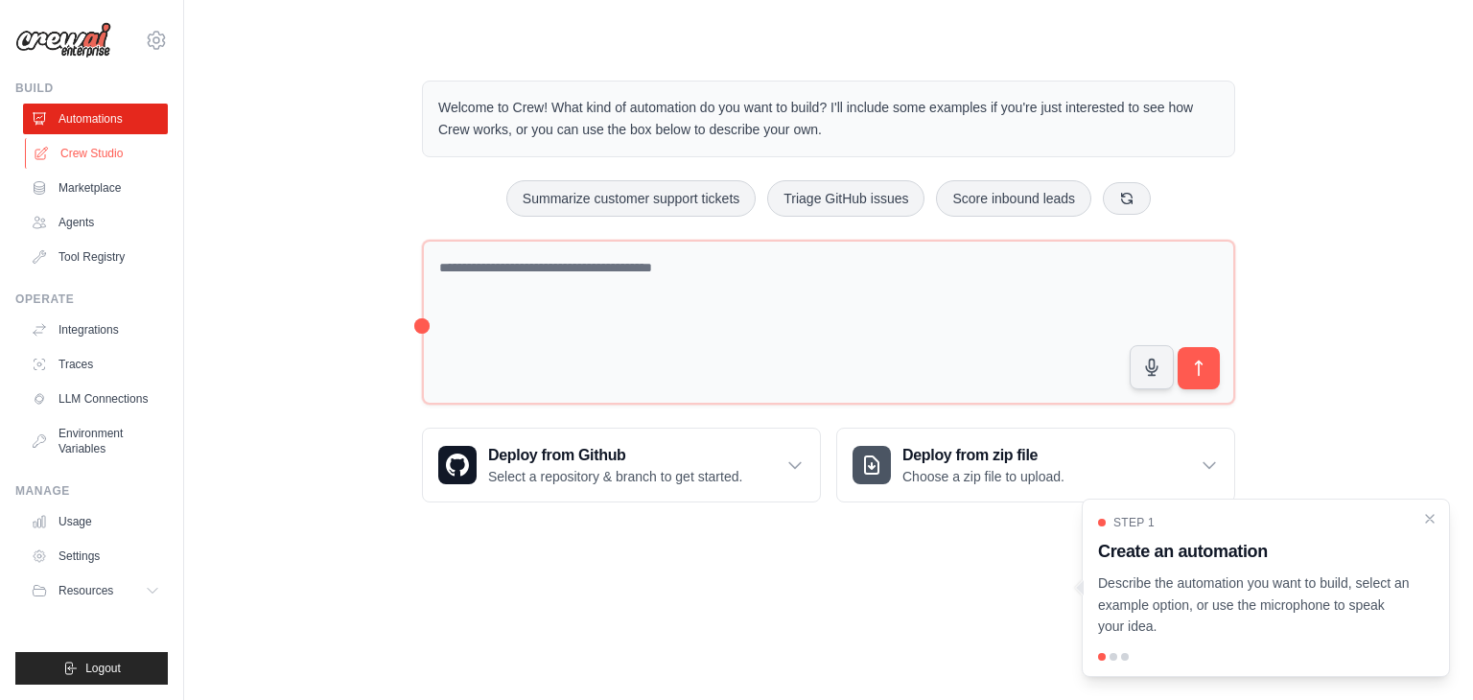
click at [126, 147] on link "Crew Studio" at bounding box center [97, 153] width 145 height 31
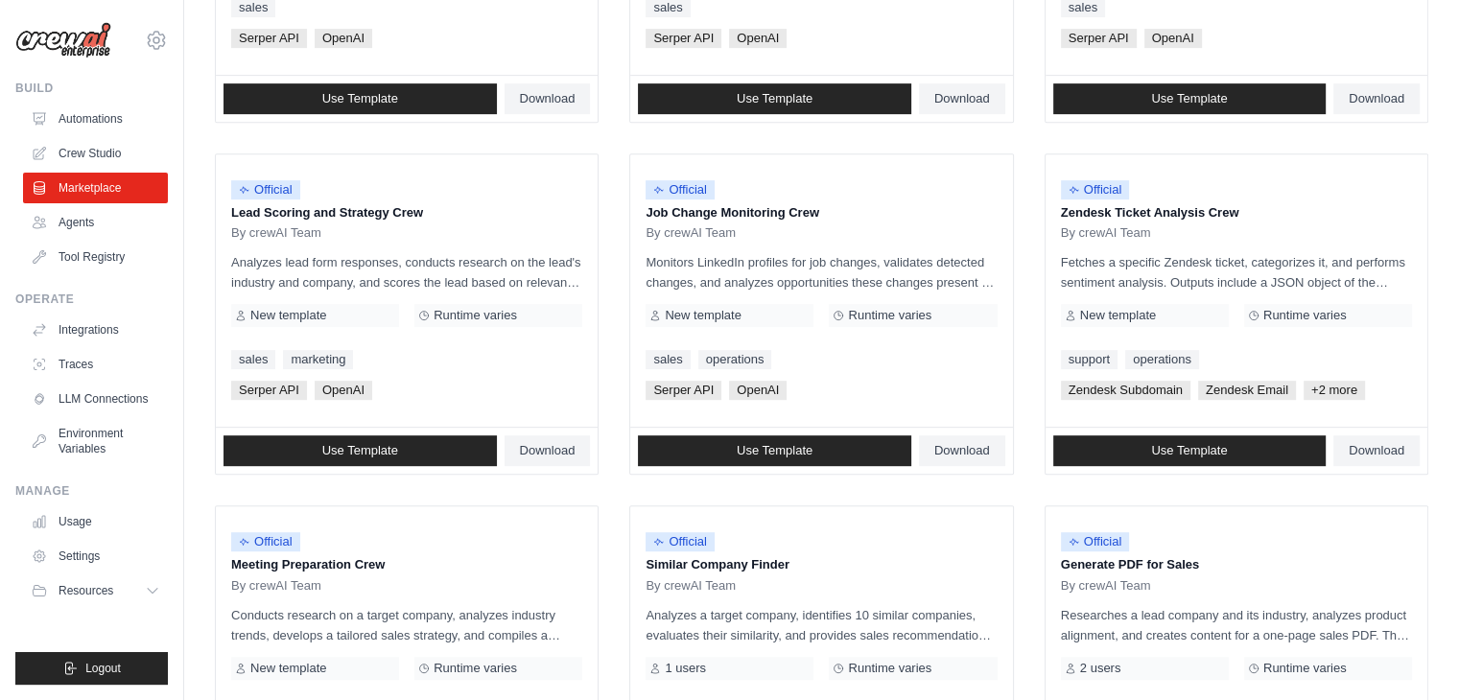
scroll to position [812, 0]
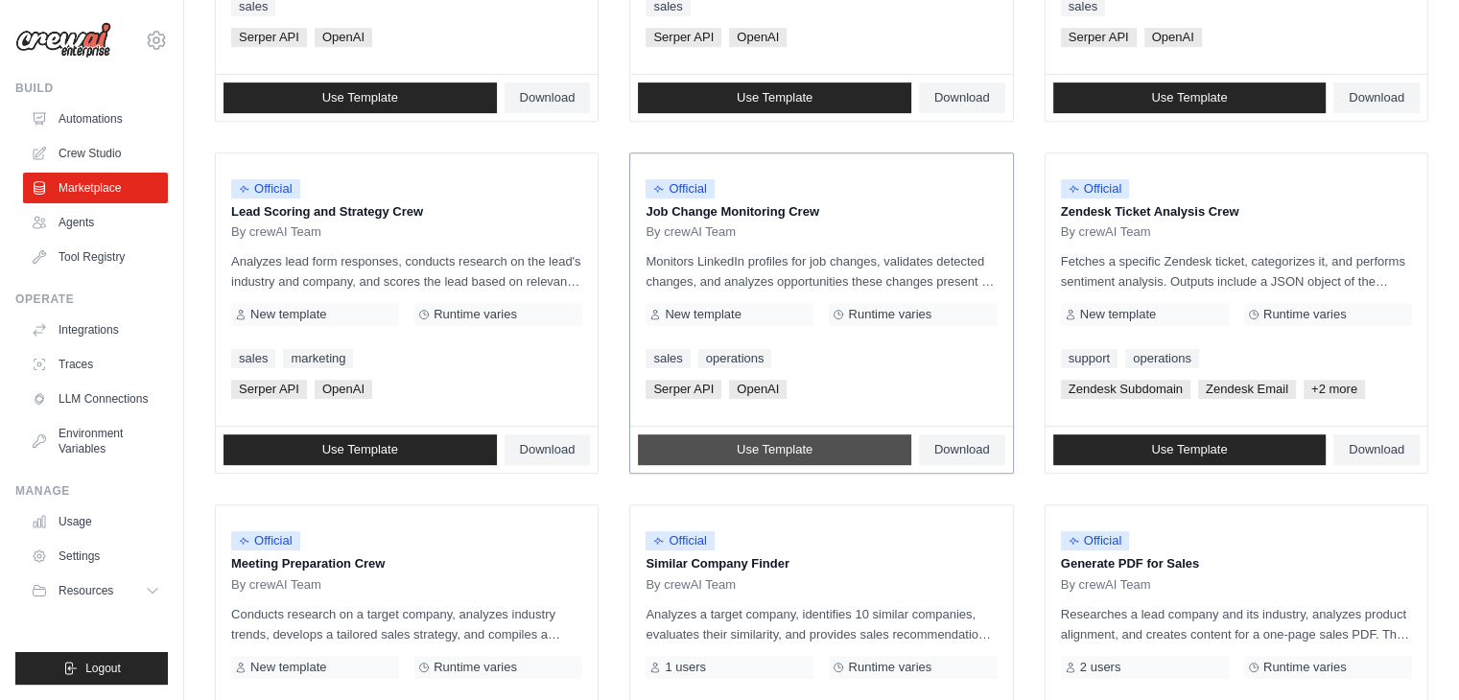
click at [760, 442] on span "Use Template" at bounding box center [775, 449] width 76 height 15
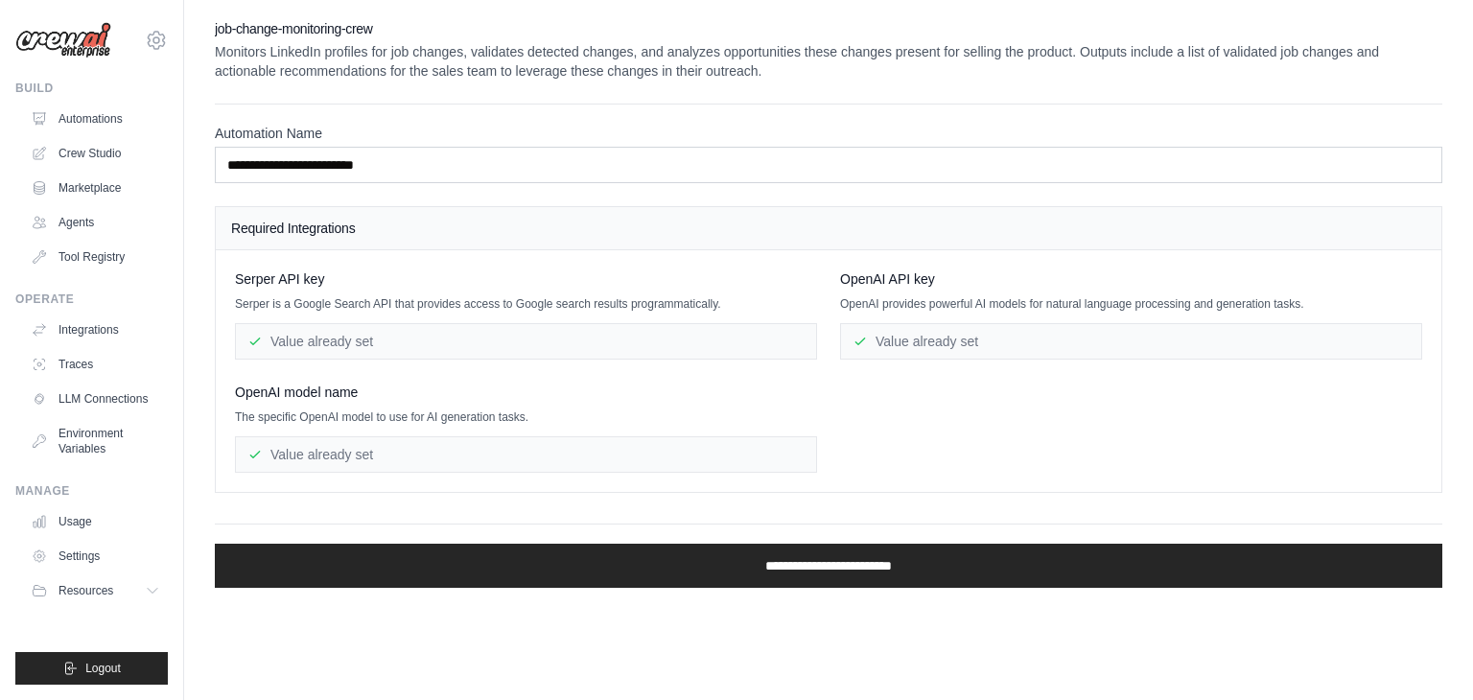
click at [714, 326] on div "Value already set" at bounding box center [526, 341] width 582 height 36
